Goal: Ask a question

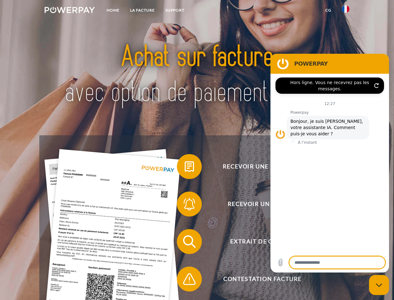
click at [70, 11] on img at bounding box center [70, 10] width 50 height 6
click at [346, 11] on img at bounding box center [345, 8] width 7 height 7
click at [328, 10] on link "CG" at bounding box center [328, 10] width 17 height 11
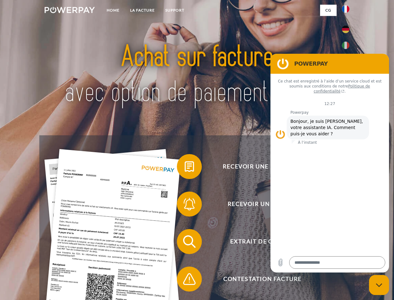
click at [185, 168] on span at bounding box center [179, 166] width 31 height 31
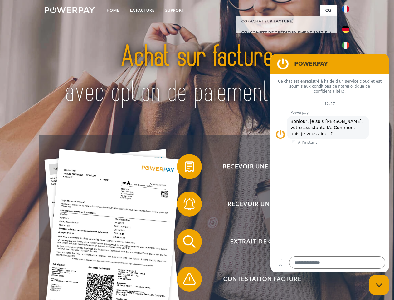
click at [185, 205] on span at bounding box center [179, 203] width 31 height 31
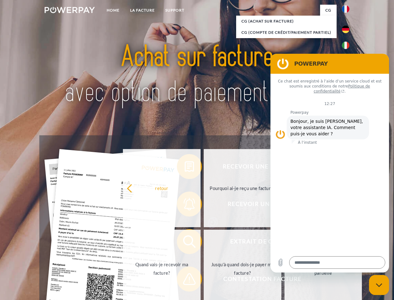
click at [204, 242] on link "Jusqu'à quand dois-je payer ma facture?" at bounding box center [243, 268] width 78 height 78
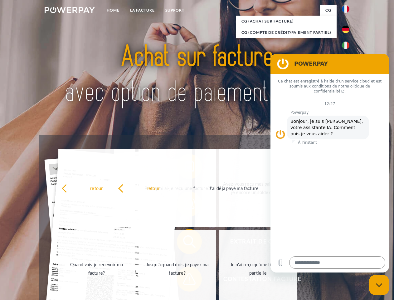
click at [185, 280] on span at bounding box center [179, 278] width 31 height 31
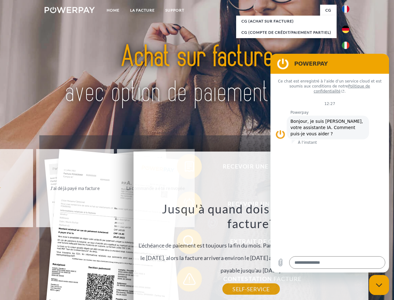
click at [379, 285] on icon "Fermer la fenêtre de messagerie" at bounding box center [379, 285] width 7 height 4
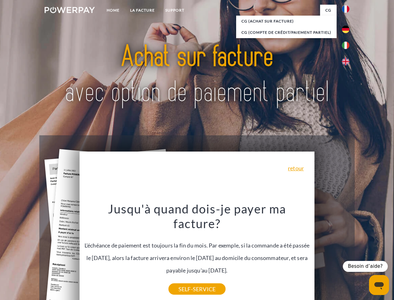
type textarea "*"
